Goal: Transaction & Acquisition: Purchase product/service

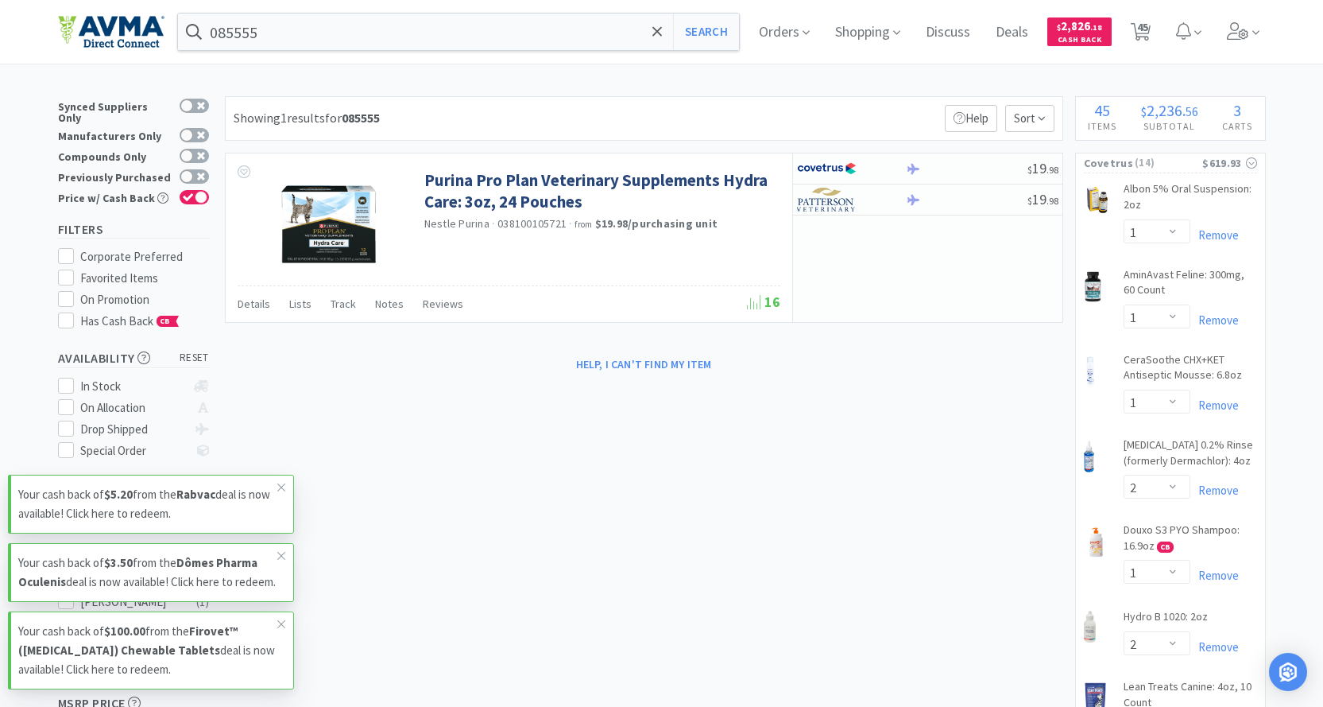
select select "1"
select select "2"
select select "1"
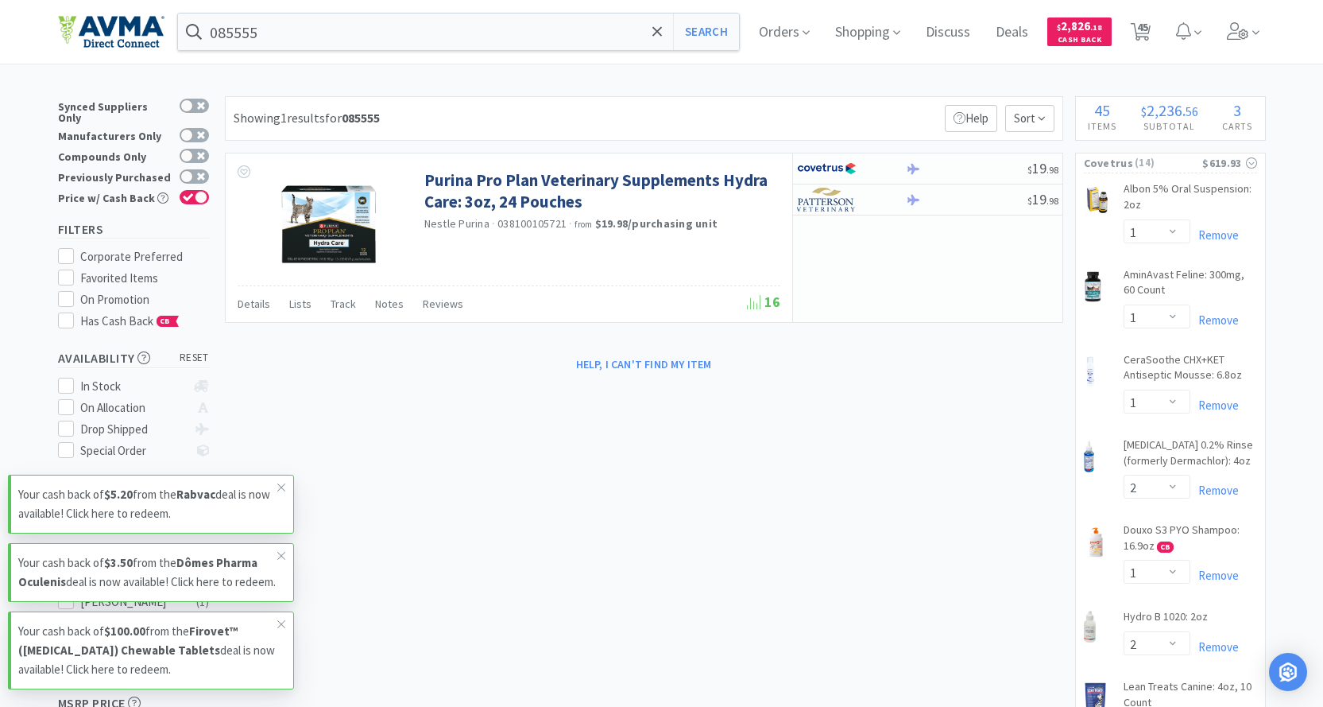
select select "2"
select select "5"
select select "1"
select select "8"
select select "5"
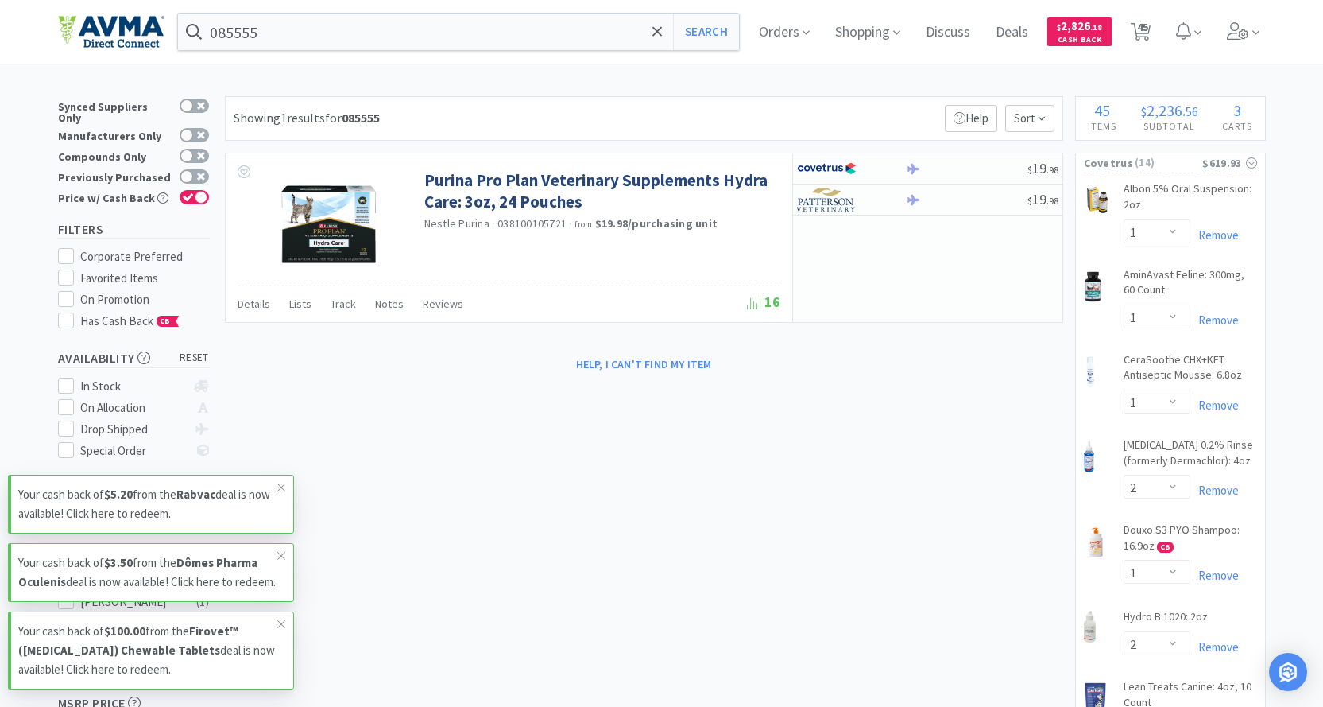
select select "2"
select select "1"
select select "12"
select select "1"
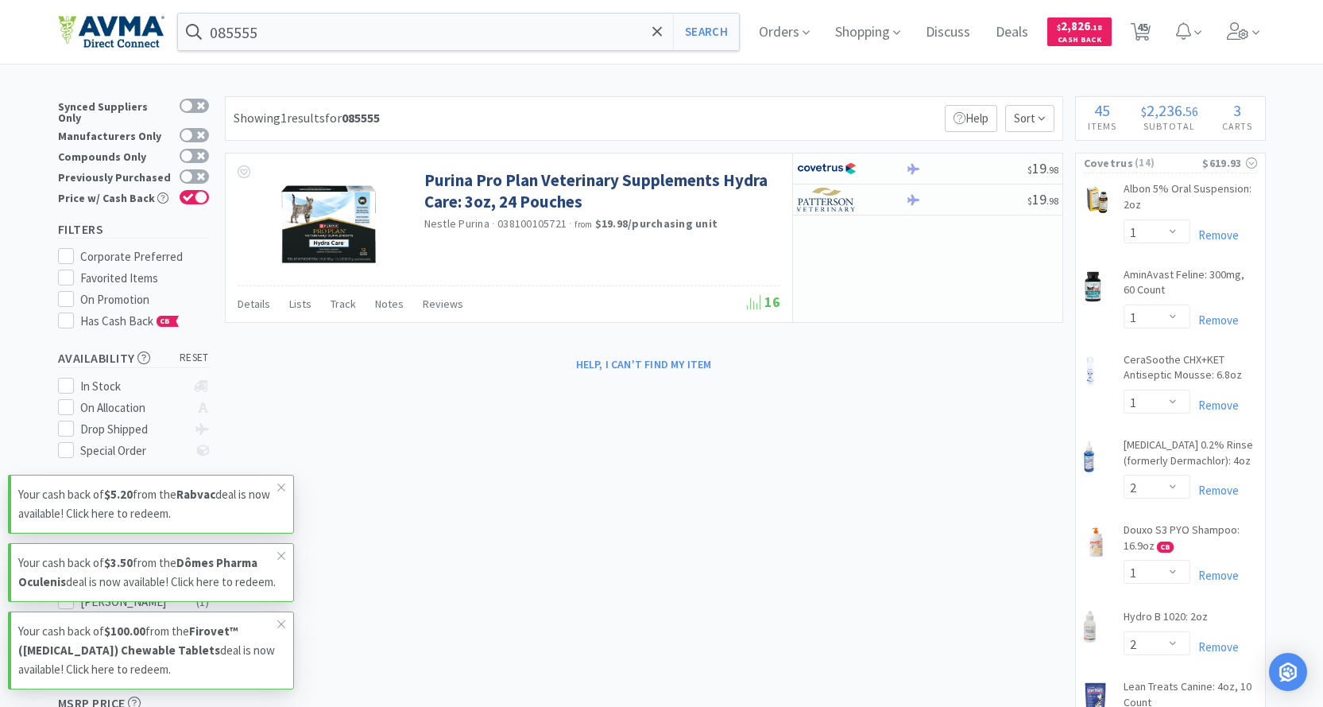
select select "2"
select select "1"
select select "2"
select select "1"
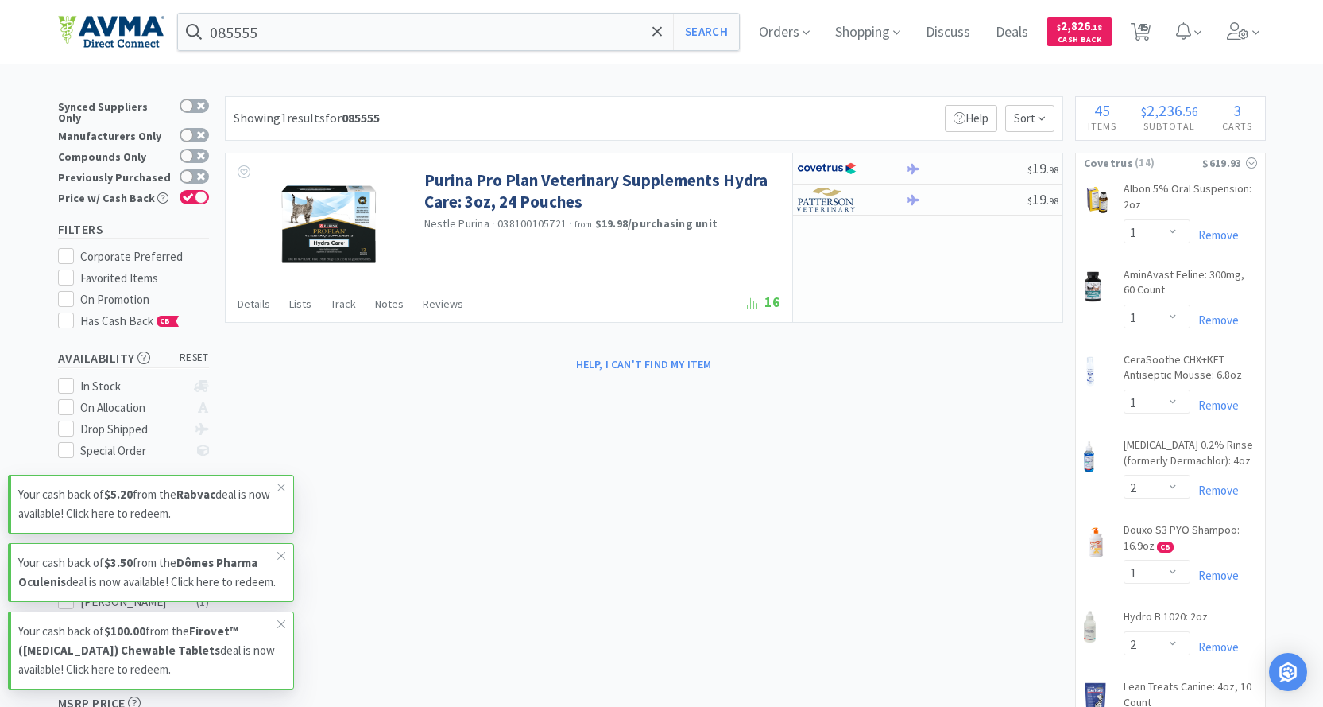
select select "1"
select select "4"
select select "1"
select select "15"
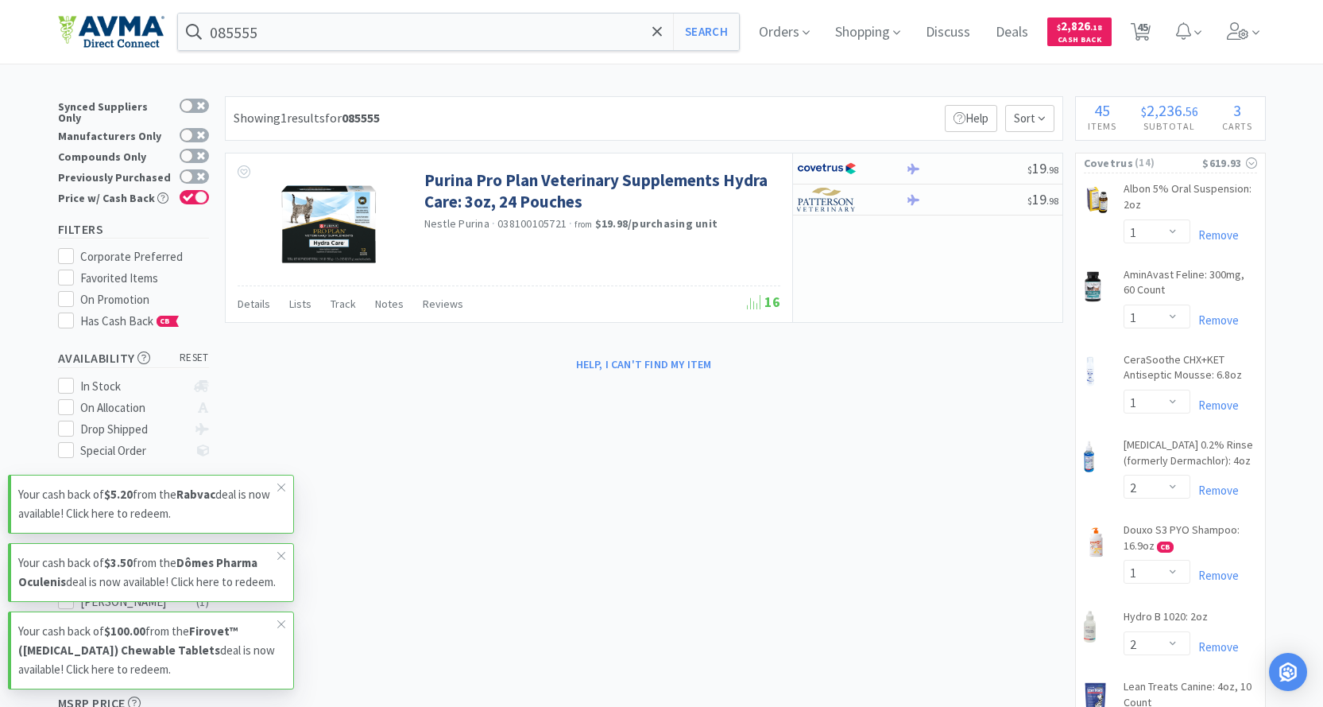
select select "1"
select select "6"
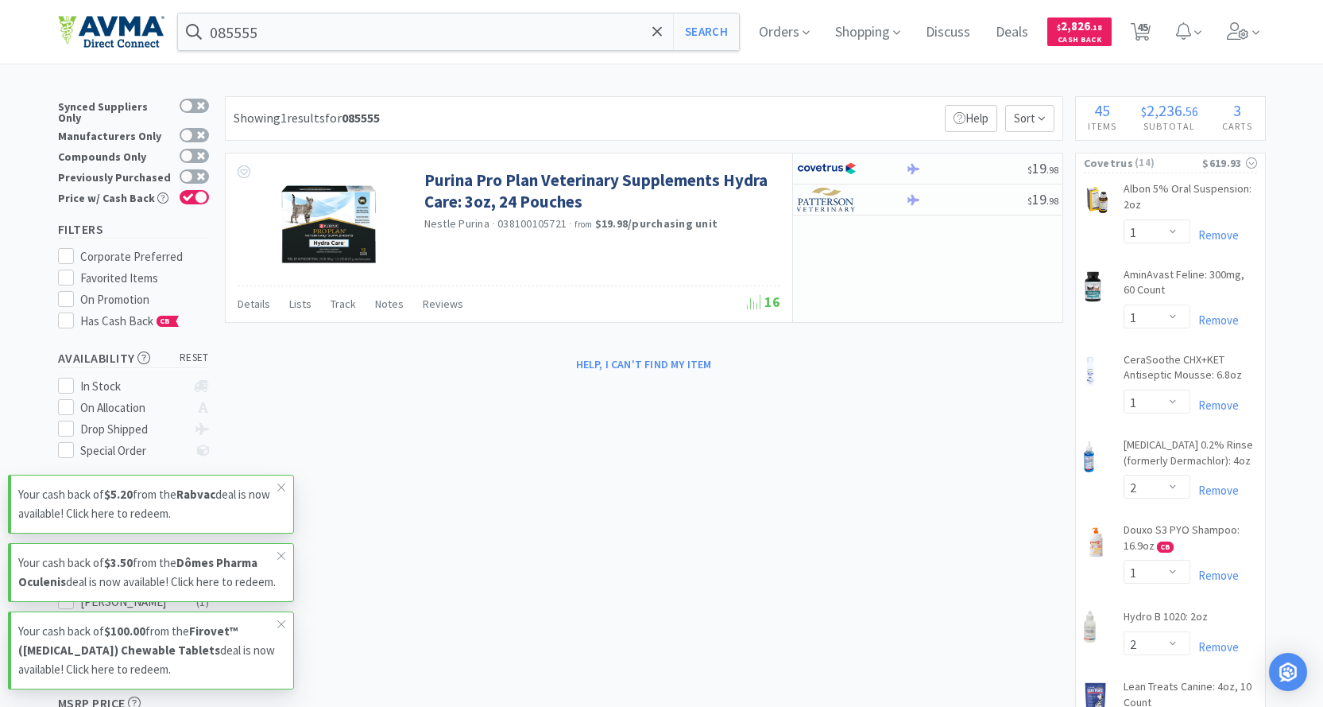
select select "2"
select select "1"
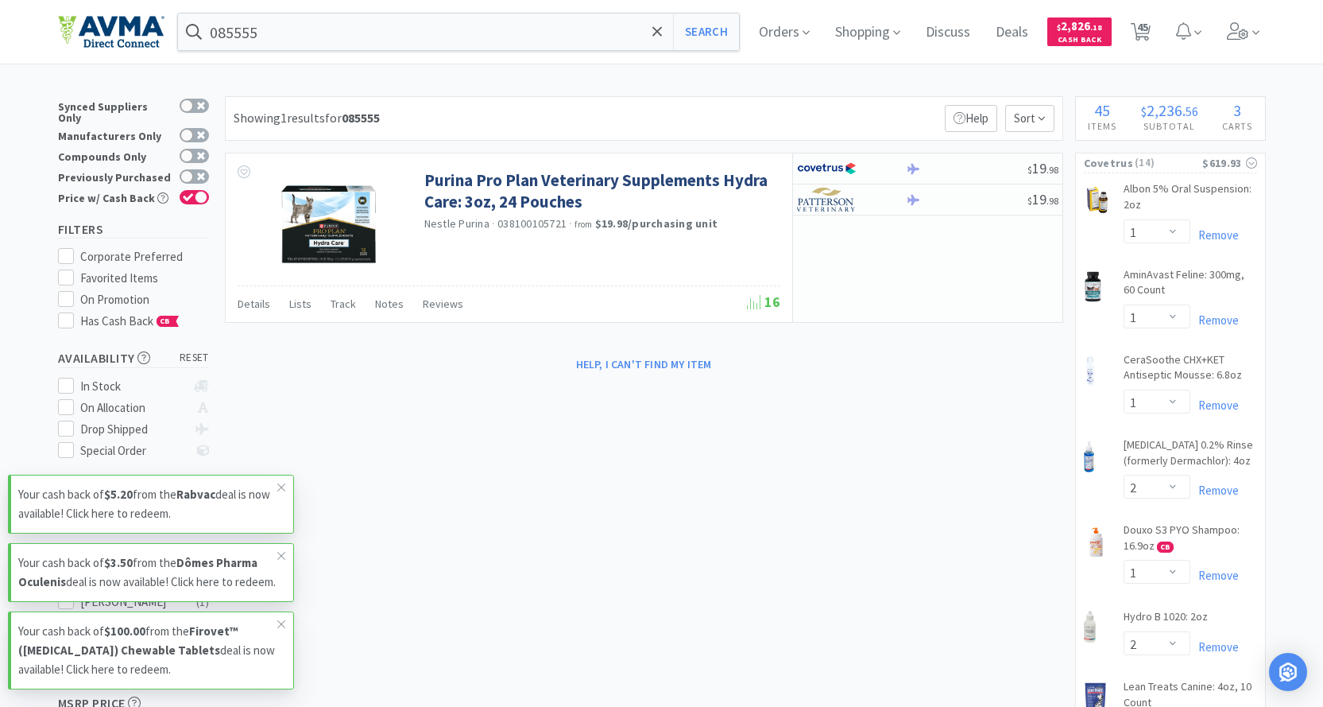
select select "1"
select select "3"
select select "1"
select select "2"
select select "1"
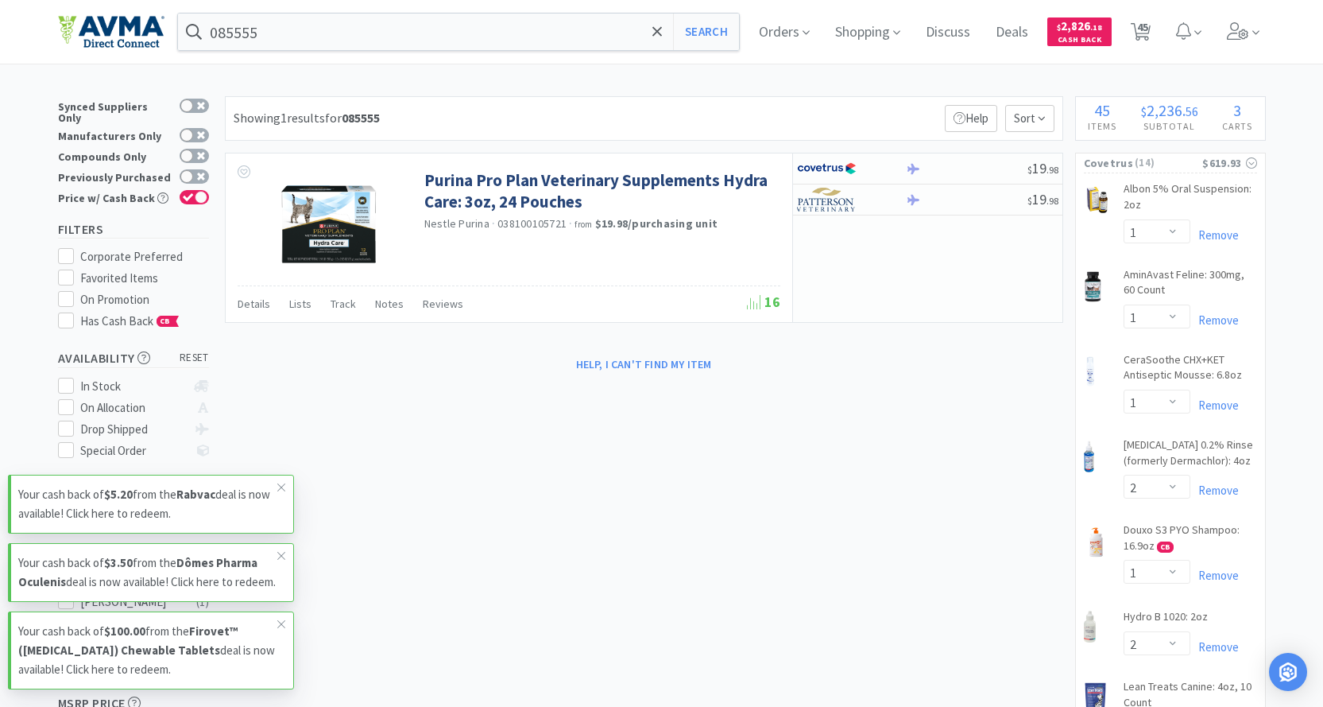
select select "1"
select select "5"
